Goal: Check status: Check status

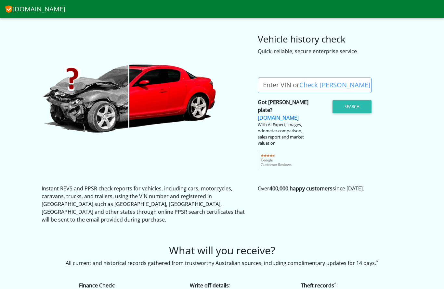
click at [292, 82] on label "Enter VIN or Check [PERSON_NAME]" at bounding box center [316, 86] width 118 height 16
click at [292, 82] on input "Enter VIN or Check [PERSON_NAME]" at bounding box center [314, 86] width 114 height 16
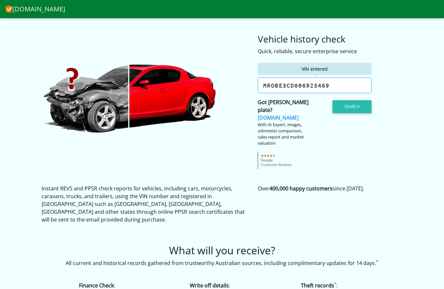
click at [355, 104] on button "Search" at bounding box center [351, 106] width 39 height 13
type input "[US_VEHICLE_IDENTIFICATION_NUMBER]"
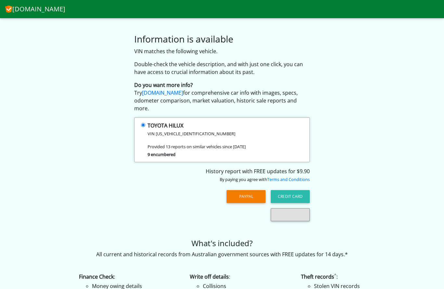
click at [162, 150] on div "9 encumbered" at bounding box center [224, 154] width 155 height 8
click at [145, 127] on input "TOYOTA HILUX VIN MR0BE3CD606925469 Provided 13 reports on similar vehicles sinc…" at bounding box center [143, 125] width 4 height 4
click at [183, 131] on small "VIN MR0BE3CD606925469" at bounding box center [191, 134] width 88 height 6
click at [145, 125] on input "TOYOTA HILUX VIN MR0BE3CD606925469 Provided 13 reports on similar vehicles sinc…" at bounding box center [143, 125] width 4 height 4
